Goal: Task Accomplishment & Management: Manage account settings

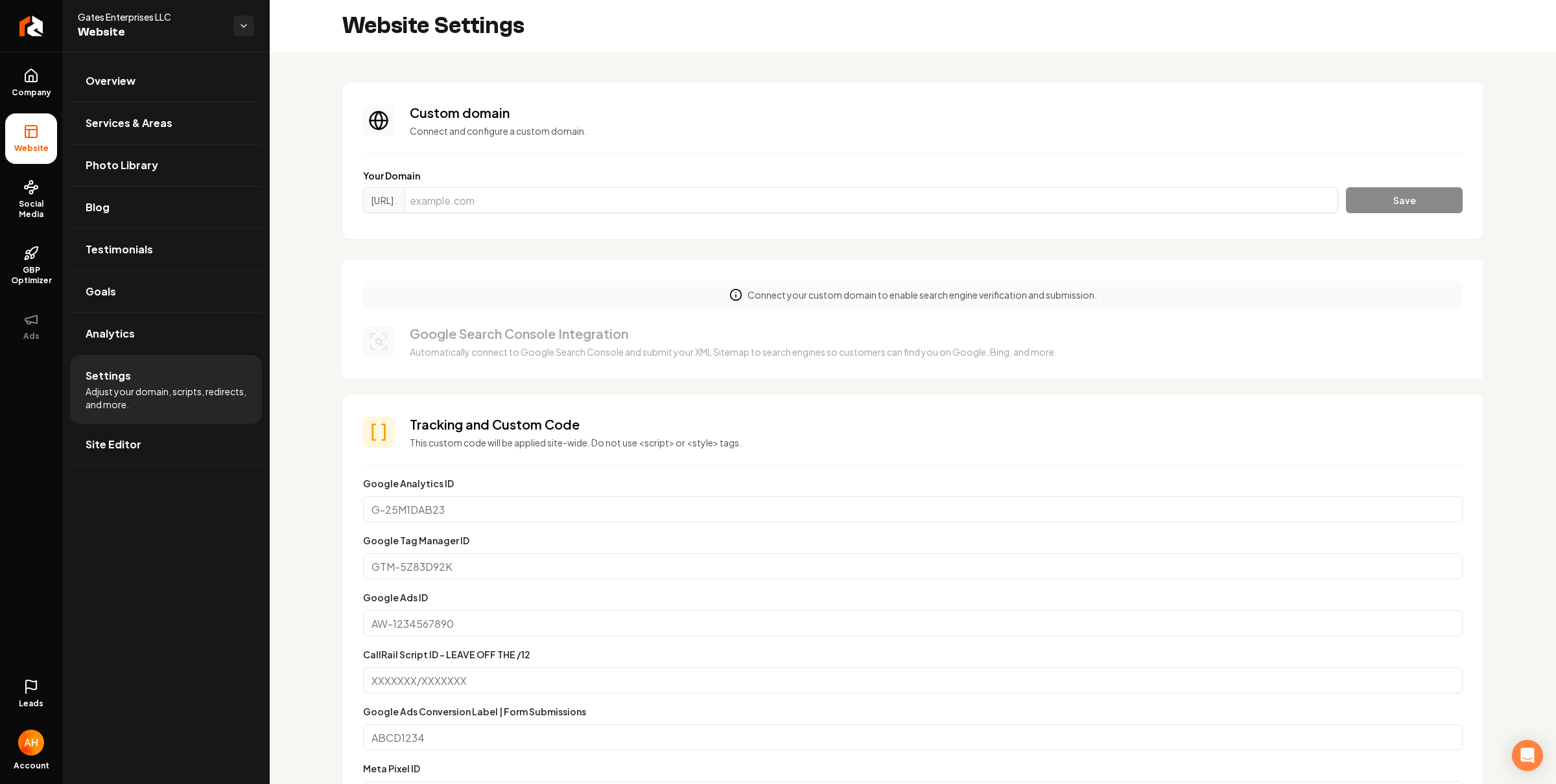
scroll to position [47, 5]
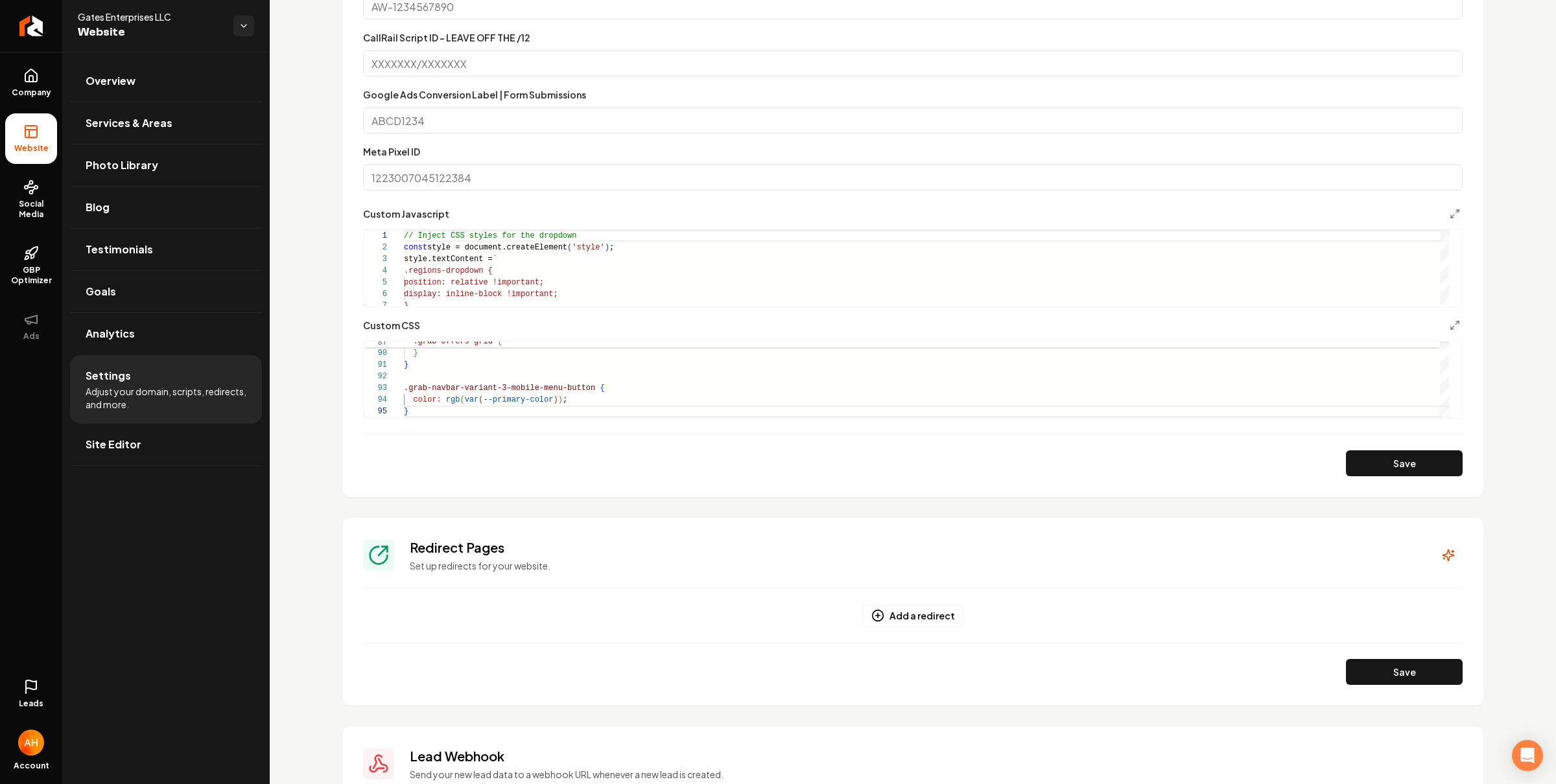
click at [302, 64] on div "Custom domain Connect and configure a custom domain. Your Domain [URL]. Save Co…" at bounding box center [912, 210] width 1287 height 1550
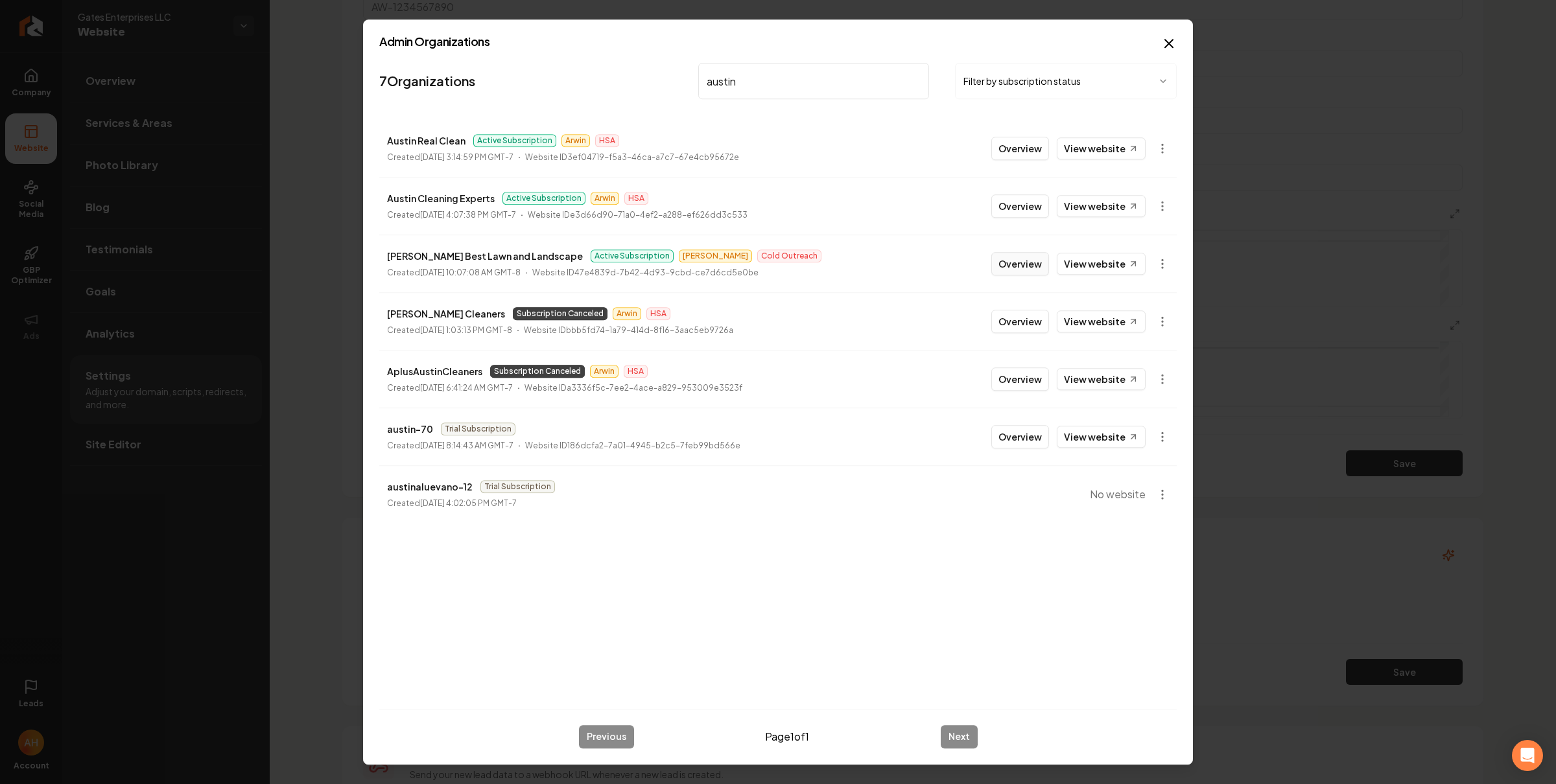
type input "austin"
click at [1024, 257] on button "Overview" at bounding box center [1020, 264] width 58 height 24
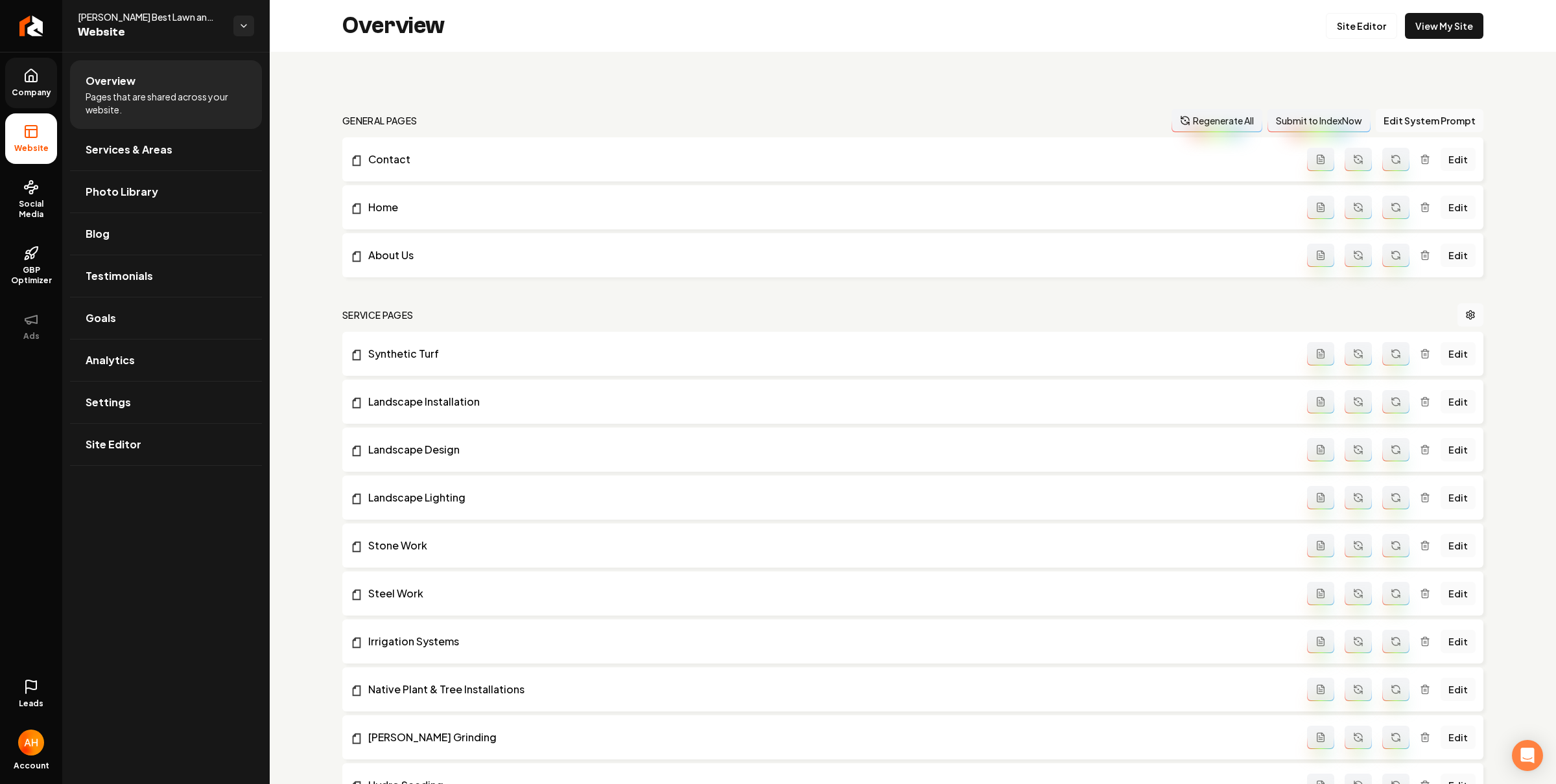
click at [47, 93] on span "Company" at bounding box center [31, 92] width 50 height 10
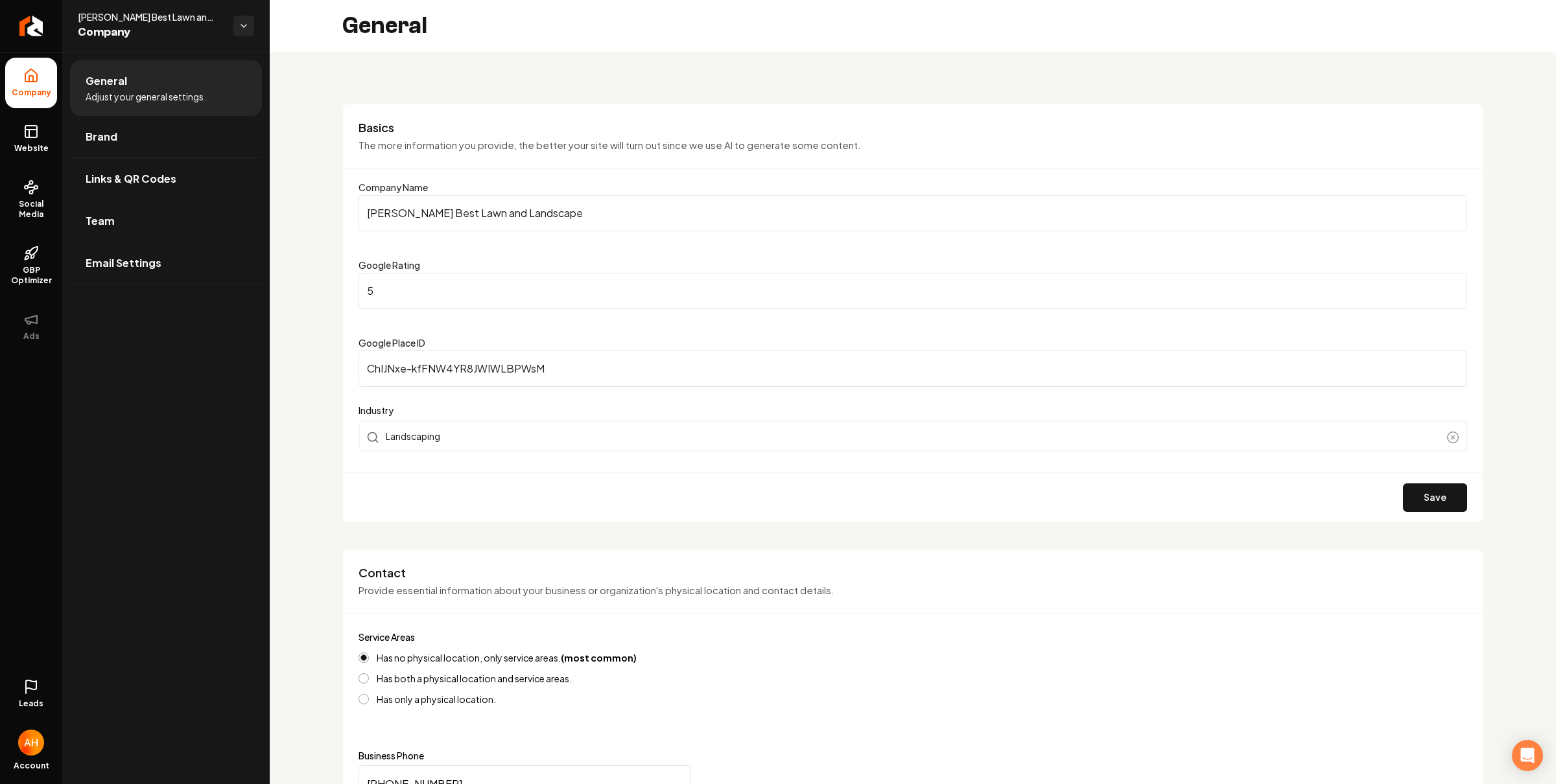
click at [173, 209] on link "Team" at bounding box center [166, 220] width 192 height 41
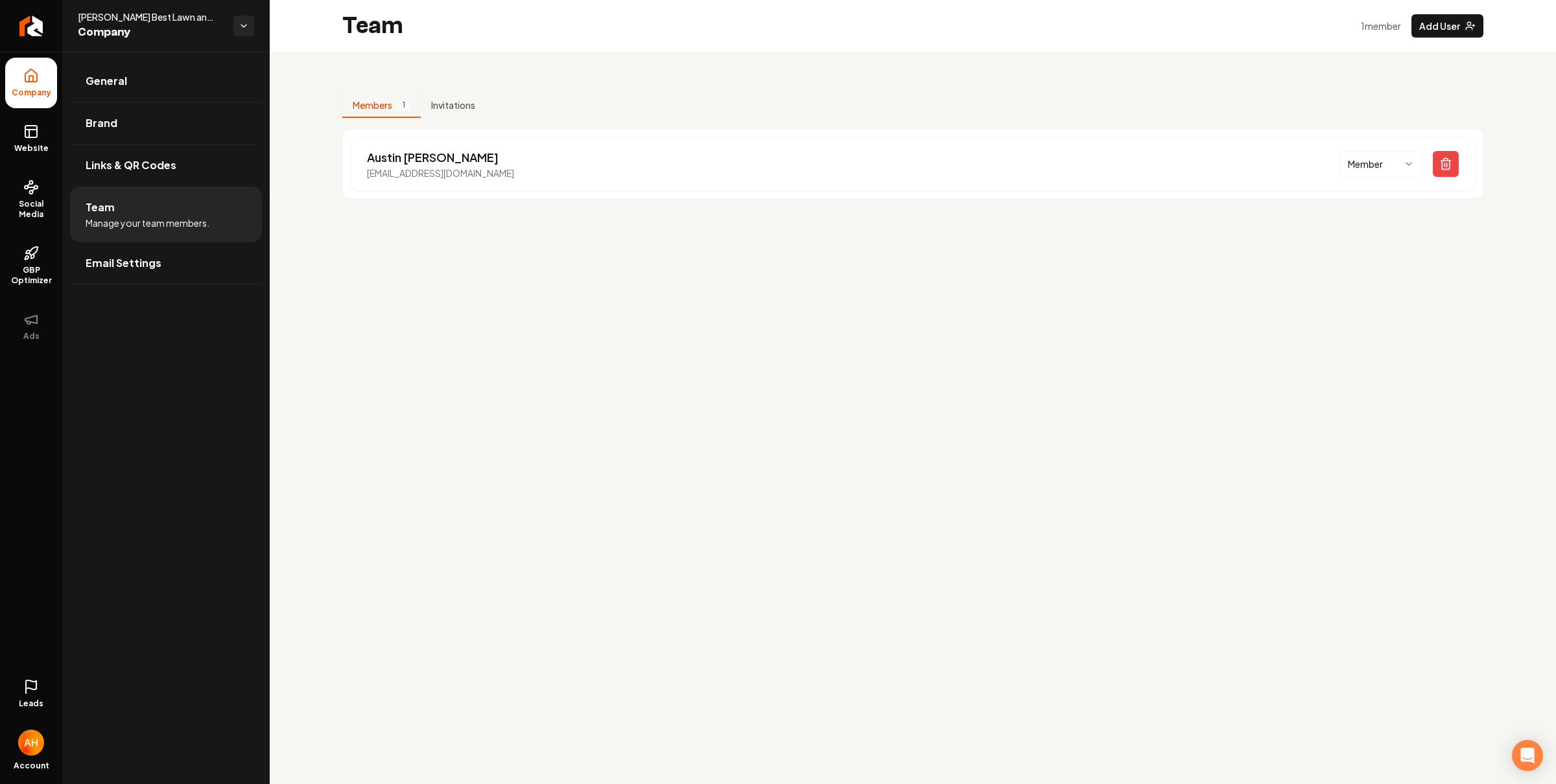
click at [541, 303] on main "Team 1 member Add User Members 1 Invitations [PERSON_NAME] [EMAIL_ADDRESS][DOMA…" at bounding box center [912, 392] width 1287 height 784
